Goal: Information Seeking & Learning: Learn about a topic

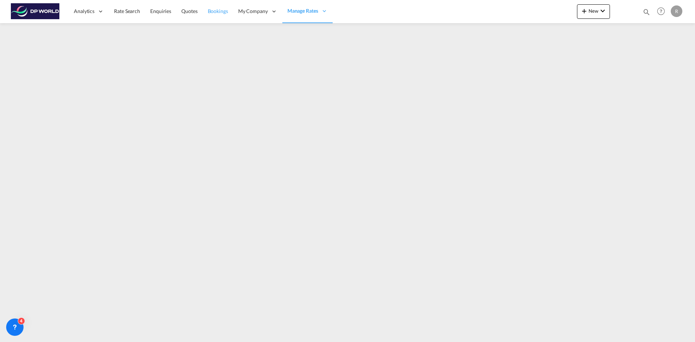
drag, startPoint x: 120, startPoint y: 8, endPoint x: 213, endPoint y: 1, distance: 92.8
click at [120, 8] on span "Rate Search" at bounding box center [127, 11] width 26 height 7
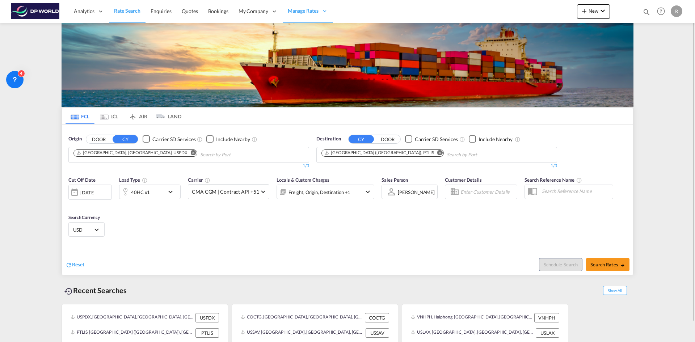
click at [191, 152] on md-icon "Remove" at bounding box center [193, 152] width 5 height 5
click at [130, 152] on input "Chips input." at bounding box center [107, 155] width 69 height 12
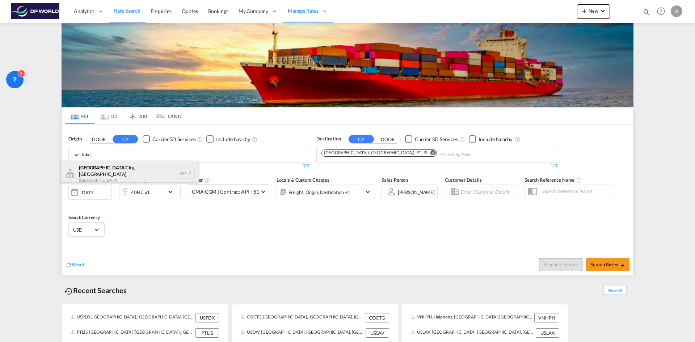
type input "salt lake"
click at [115, 173] on div "[GEOGRAPHIC_DATA], [GEOGRAPHIC_DATA] [GEOGRAPHIC_DATA] USSLC" at bounding box center [129, 174] width 137 height 26
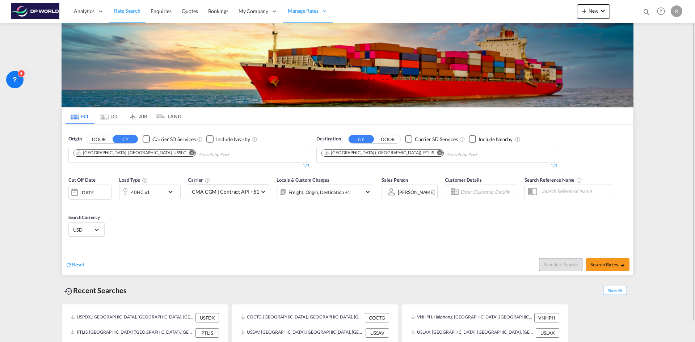
click at [437, 153] on md-icon "Remove" at bounding box center [439, 152] width 5 height 5
click at [375, 153] on input "Chips input." at bounding box center [355, 155] width 69 height 12
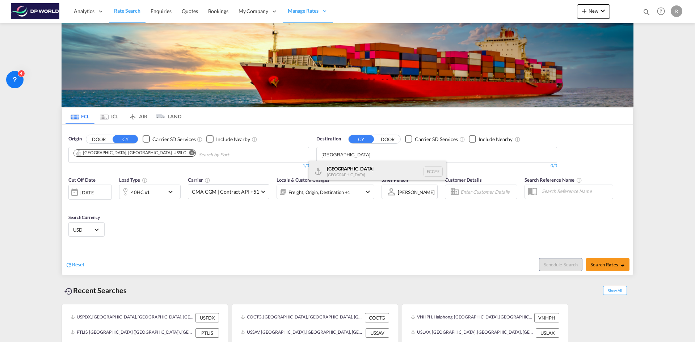
type input "[GEOGRAPHIC_DATA]"
click at [343, 171] on div "Guayaquil [GEOGRAPHIC_DATA] [GEOGRAPHIC_DATA]" at bounding box center [377, 172] width 137 height 22
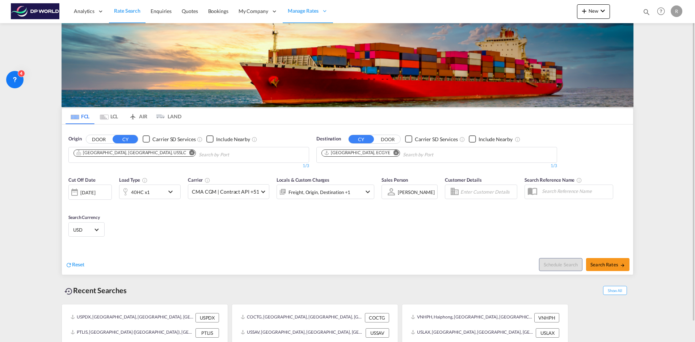
click at [164, 195] on div "40HC x1" at bounding box center [141, 192] width 45 height 14
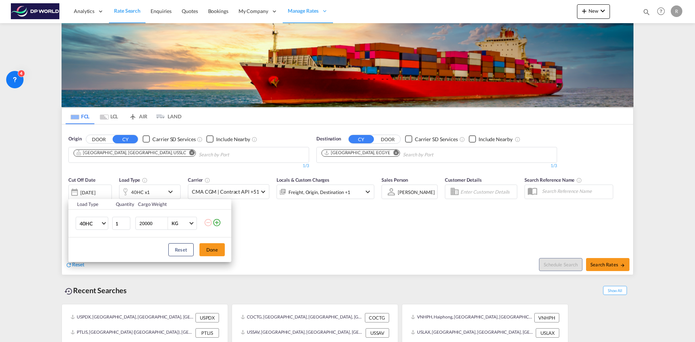
click at [285, 222] on div "Load Type Quantity Cargo Weight 40HC 20GP 40GP 40HC 45HC 20RE 40RE 40HR 20OT 40…" at bounding box center [347, 171] width 695 height 342
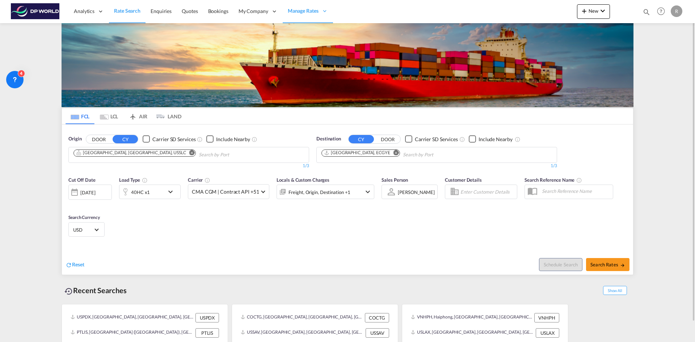
click at [95, 190] on div "[DATE]" at bounding box center [87, 192] width 15 height 7
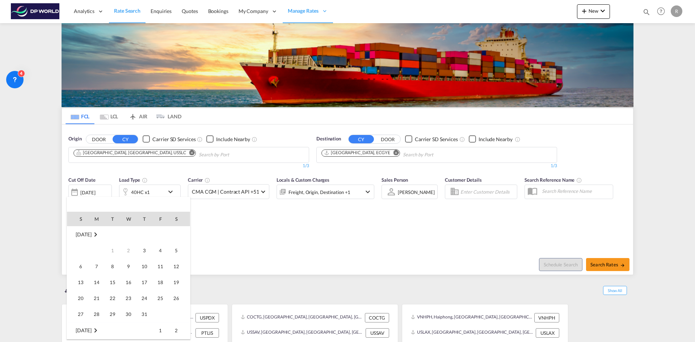
scroll to position [288, 0]
click at [128, 250] on span "8" at bounding box center [128, 250] width 14 height 14
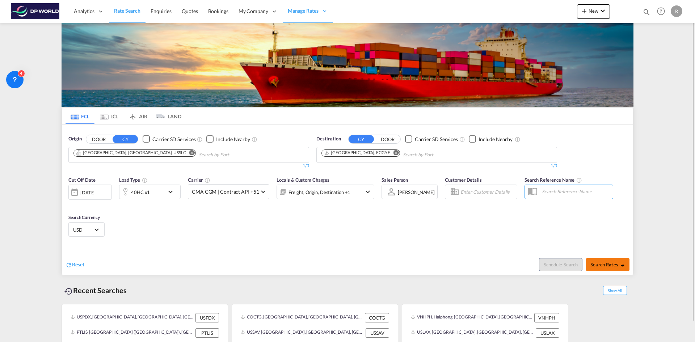
click at [616, 267] on button "Search Rates" at bounding box center [607, 264] width 43 height 13
type input "USSLC to ECGYE / [DATE]"
click at [604, 14] on md-icon "icon-chevron-down" at bounding box center [602, 11] width 9 height 9
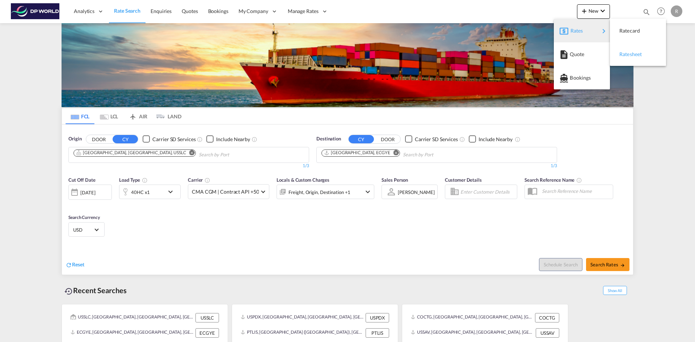
click at [644, 55] on div "Ratesheet" at bounding box center [632, 54] width 27 height 18
